Goal: Information Seeking & Learning: Learn about a topic

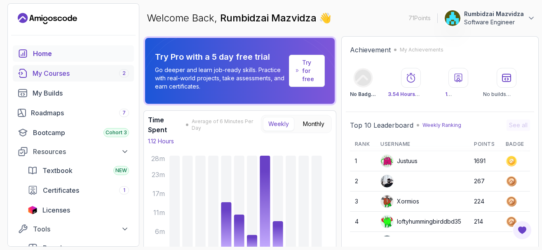
click at [64, 75] on div "My Courses 2" at bounding box center [81, 73] width 96 height 10
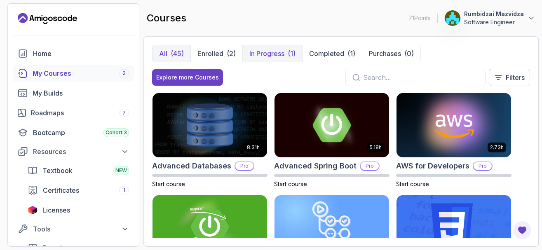
click at [271, 55] on p "In Progress" at bounding box center [266, 54] width 35 height 10
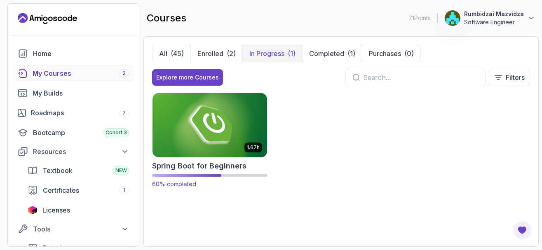
click at [200, 134] on img at bounding box center [210, 124] width 120 height 67
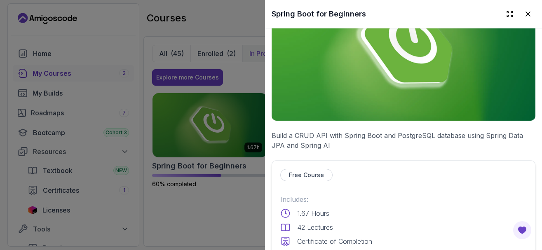
scroll to position [198, 0]
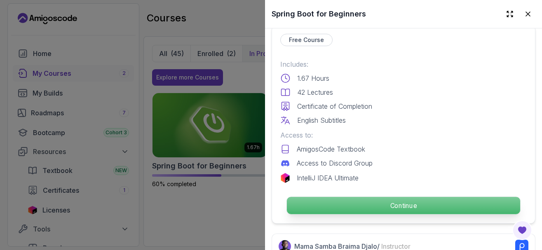
click at [372, 208] on p "Continue" at bounding box center [403, 205] width 233 height 17
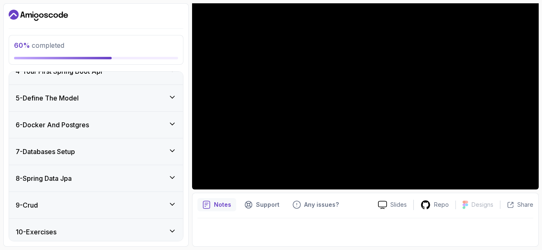
scroll to position [256, 0]
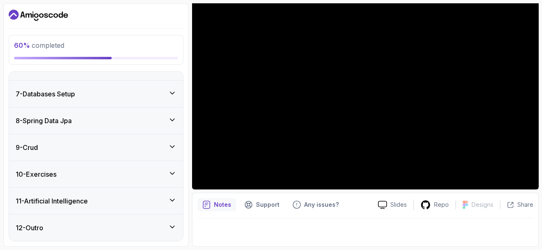
click at [171, 120] on icon at bounding box center [172, 120] width 4 height 2
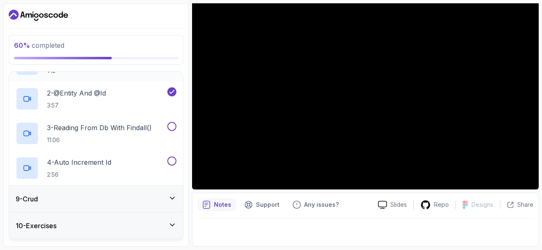
scroll to position [251, 0]
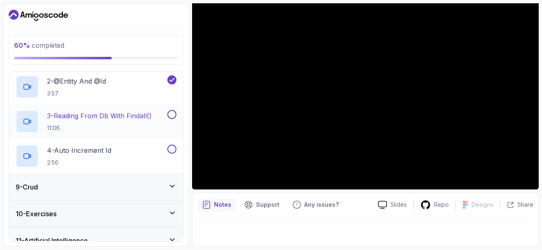
click at [115, 115] on p "3 - Reading From Db With Findall()" at bounding box center [99, 116] width 105 height 10
